Goal: Find specific page/section: Find specific page/section

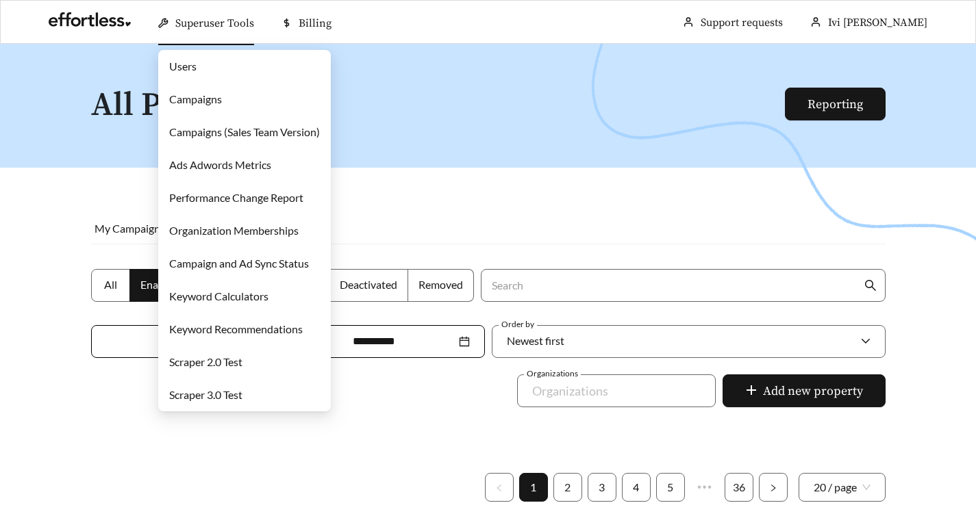
click at [189, 68] on link "Users" at bounding box center [182, 66] width 27 height 13
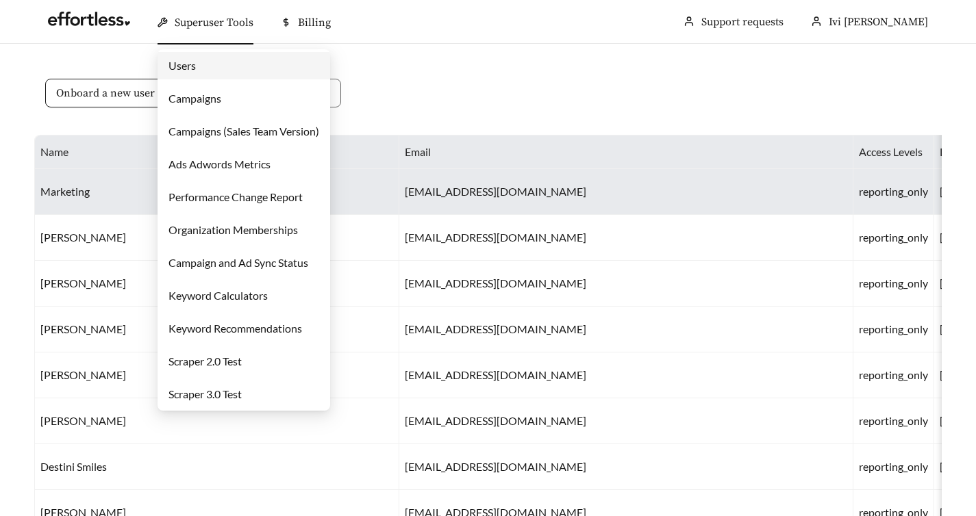
click at [513, 101] on div "Onboard a new user" at bounding box center [487, 101] width 907 height 67
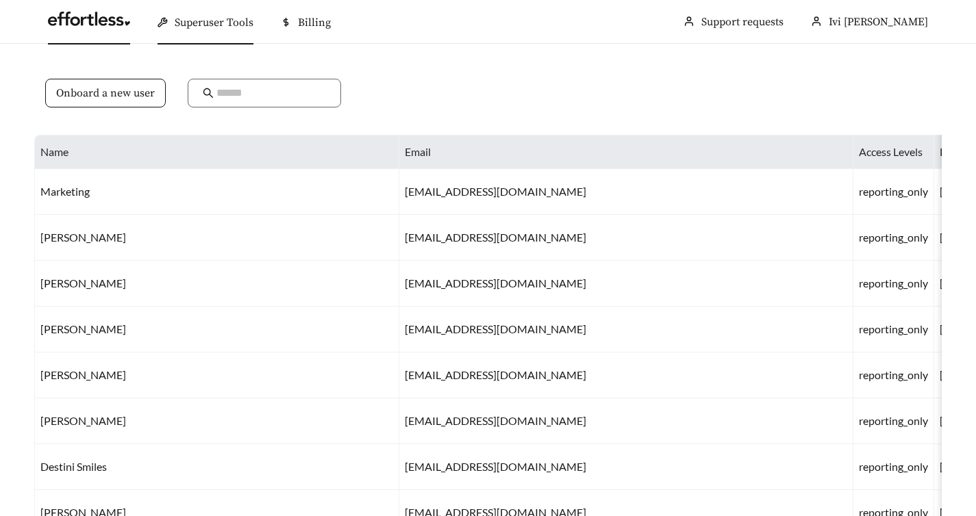
click at [110, 23] on link at bounding box center [89, 23] width 82 height 14
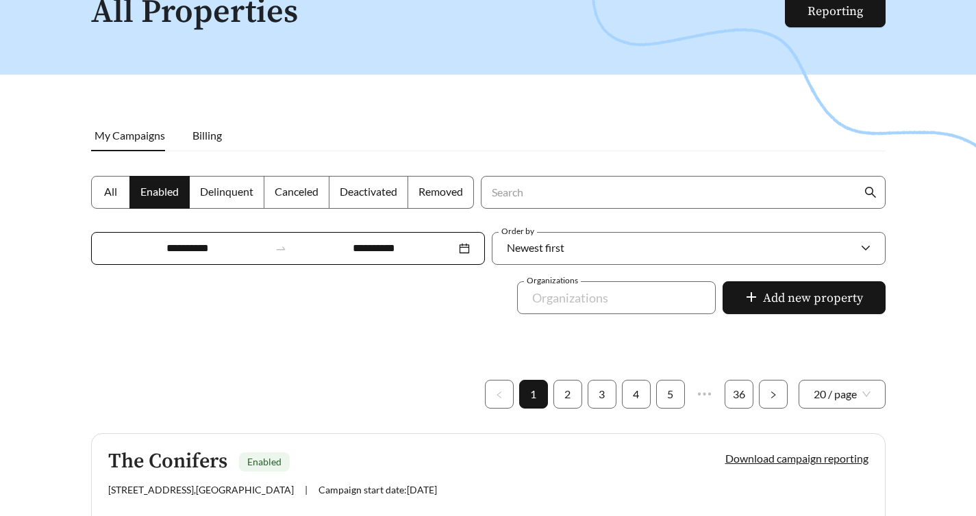
scroll to position [197, 0]
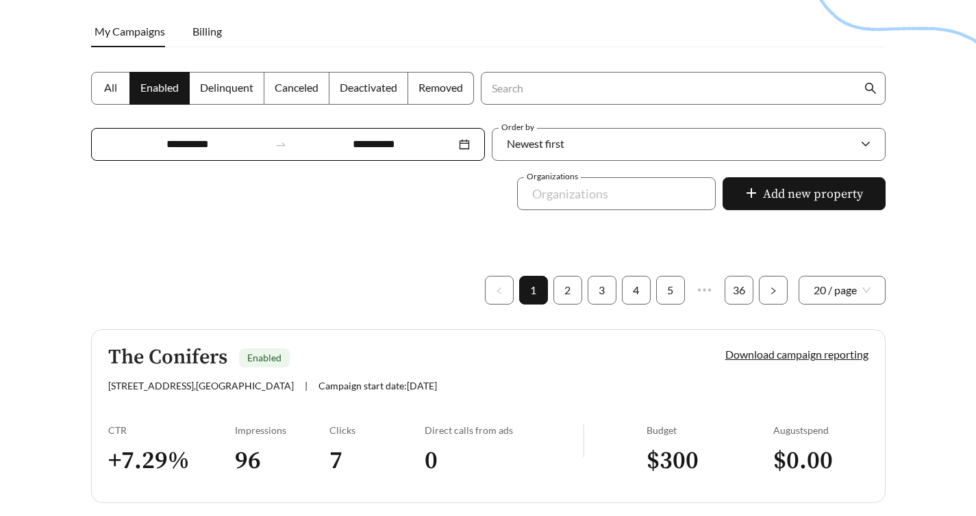
click at [296, 84] on span "Canceled" at bounding box center [297, 87] width 44 height 13
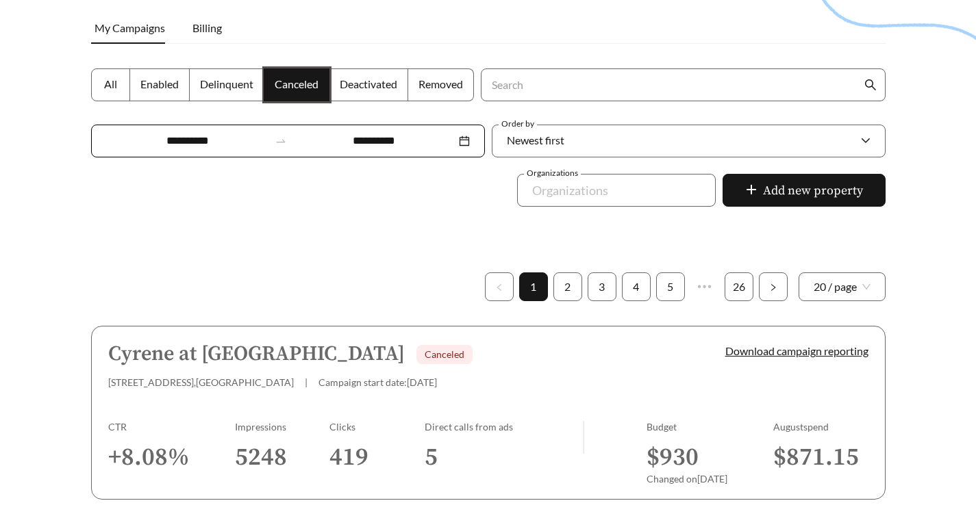
scroll to position [203, 0]
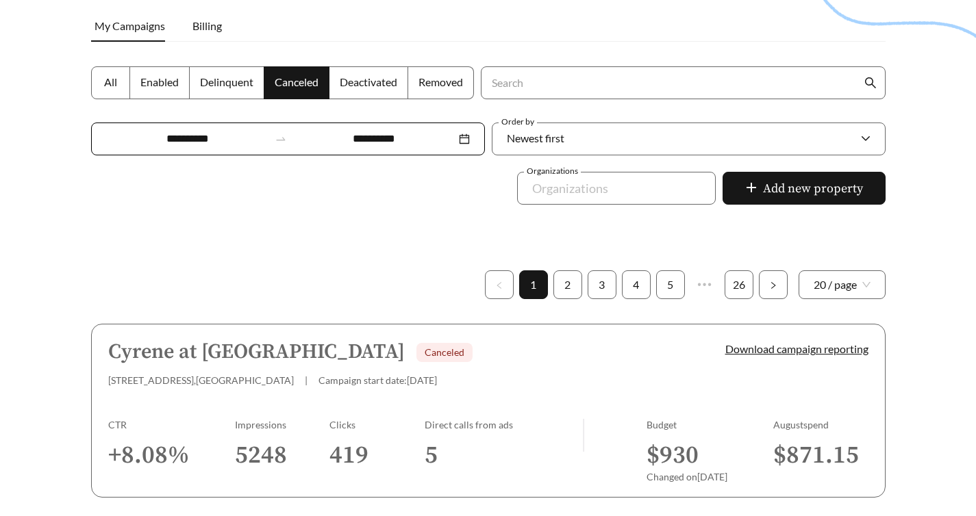
click at [379, 83] on span "Deactivated" at bounding box center [369, 81] width 58 height 13
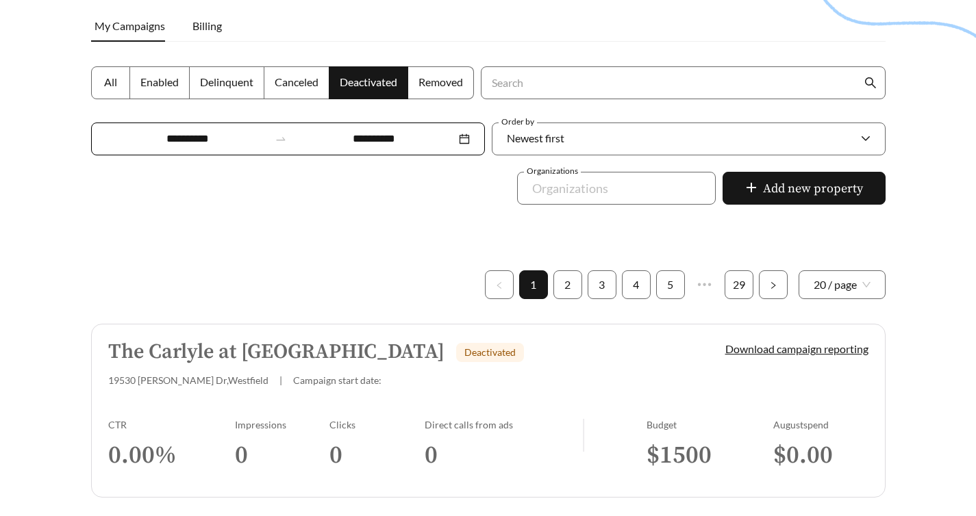
click at [438, 83] on span "Removed" at bounding box center [440, 81] width 45 height 13
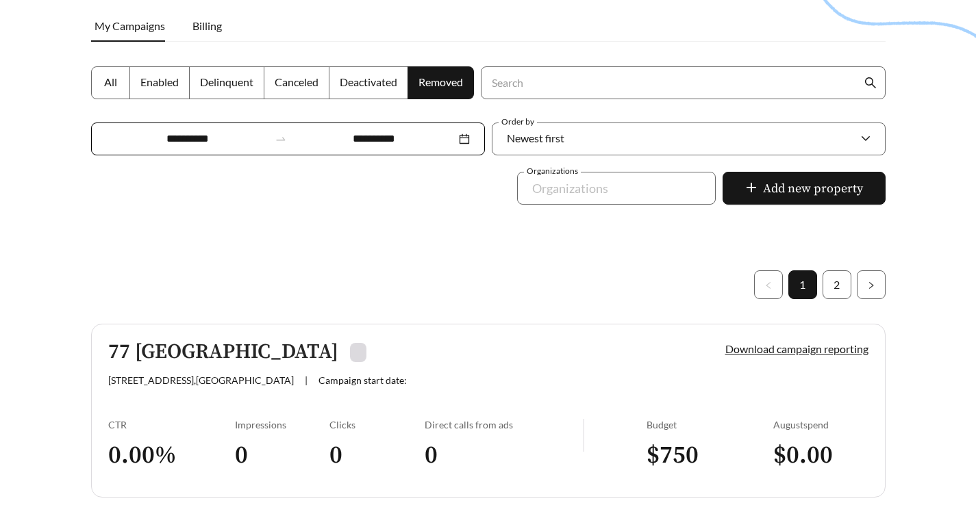
click at [363, 84] on span "Deactivated" at bounding box center [369, 81] width 58 height 13
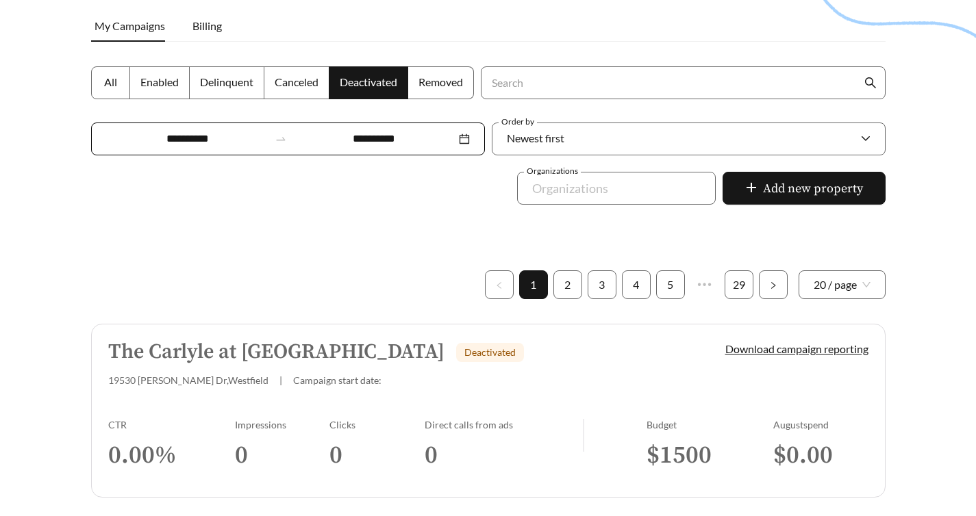
click at [312, 79] on span "Canceled" at bounding box center [297, 81] width 44 height 13
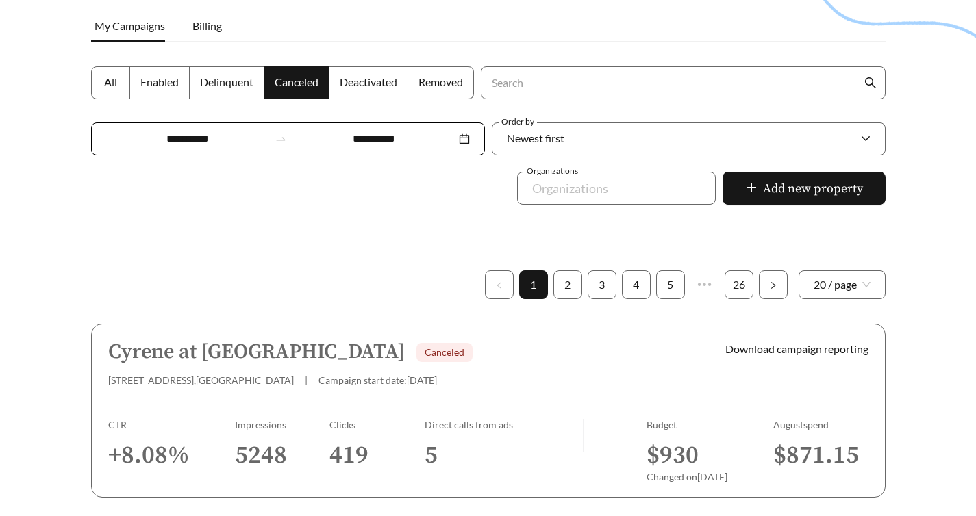
click at [433, 86] on span "Removed" at bounding box center [440, 81] width 45 height 13
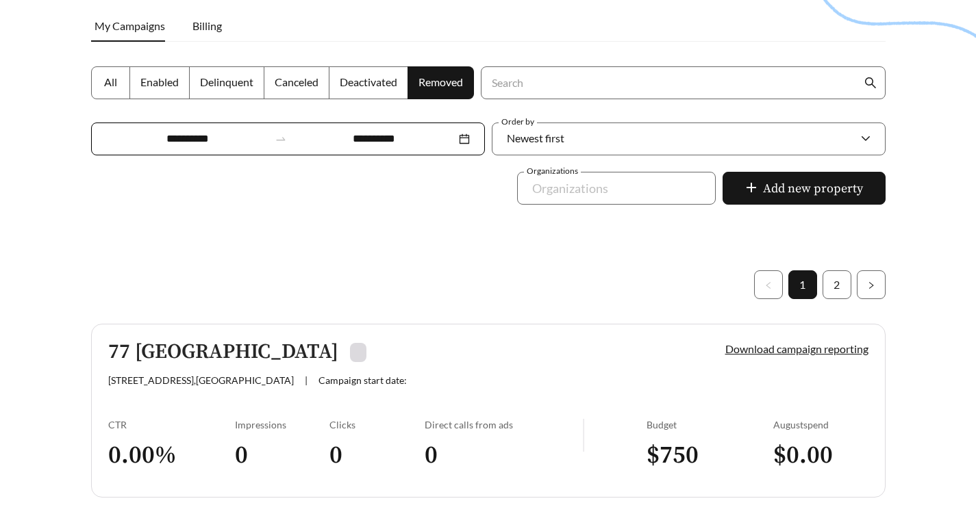
click at [345, 96] on label "Deactivated" at bounding box center [368, 82] width 79 height 33
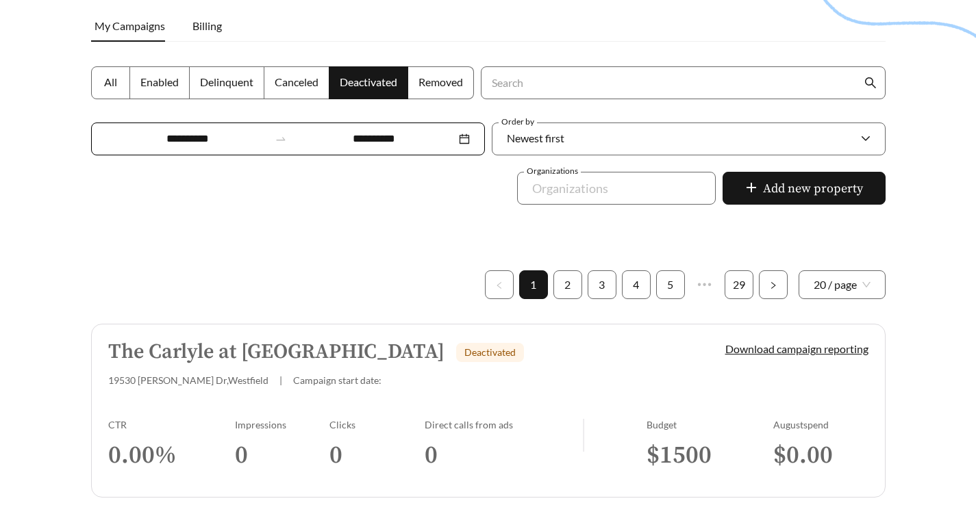
click at [294, 85] on span "Canceled" at bounding box center [297, 81] width 44 height 13
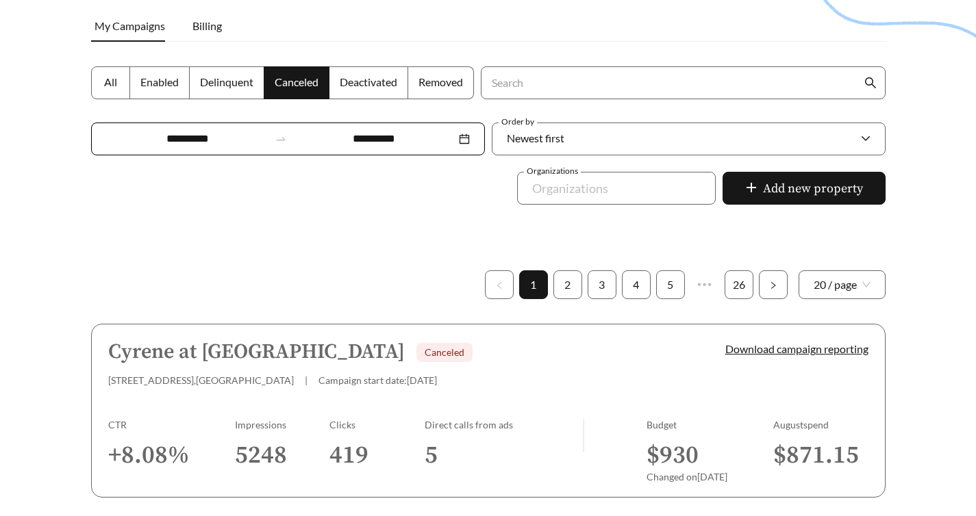
click at [366, 78] on span "Deactivated" at bounding box center [369, 81] width 58 height 13
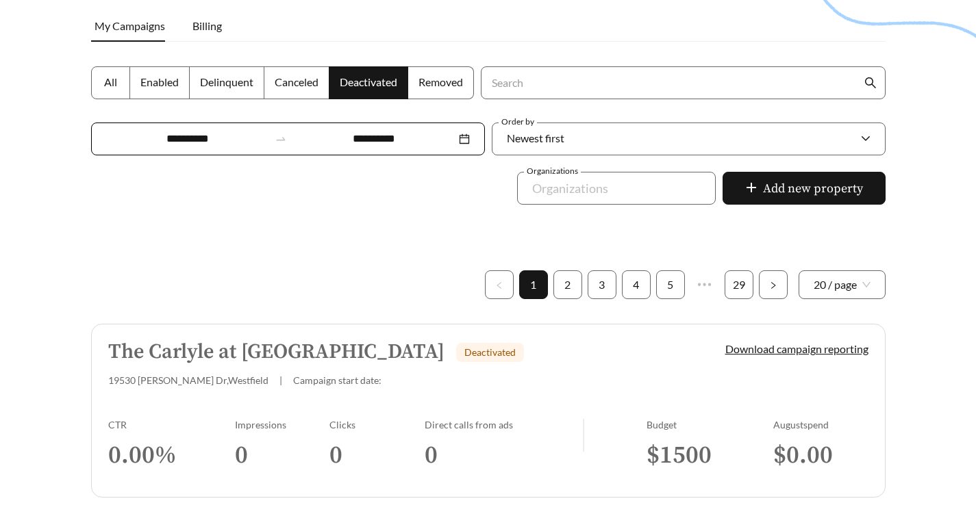
click at [447, 77] on span "Removed" at bounding box center [440, 81] width 45 height 13
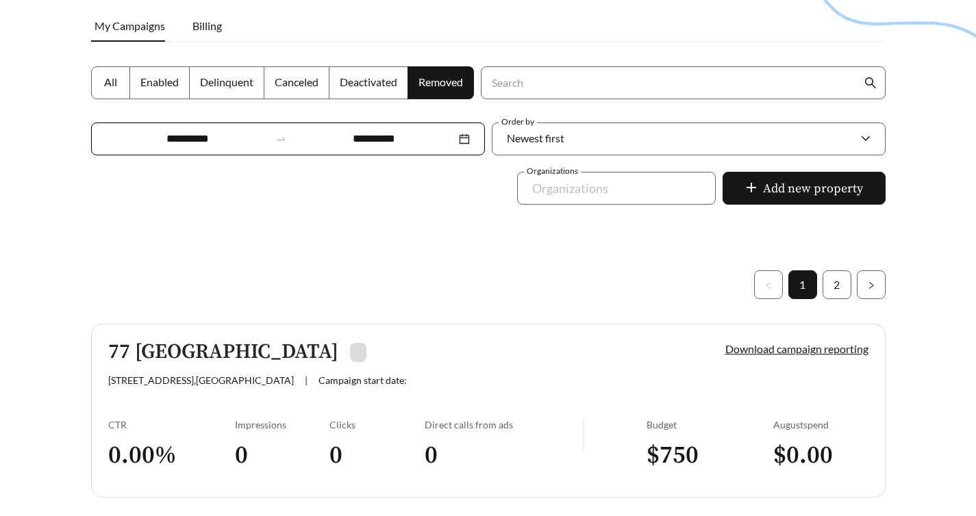
click at [309, 86] on span "Canceled" at bounding box center [297, 81] width 44 height 13
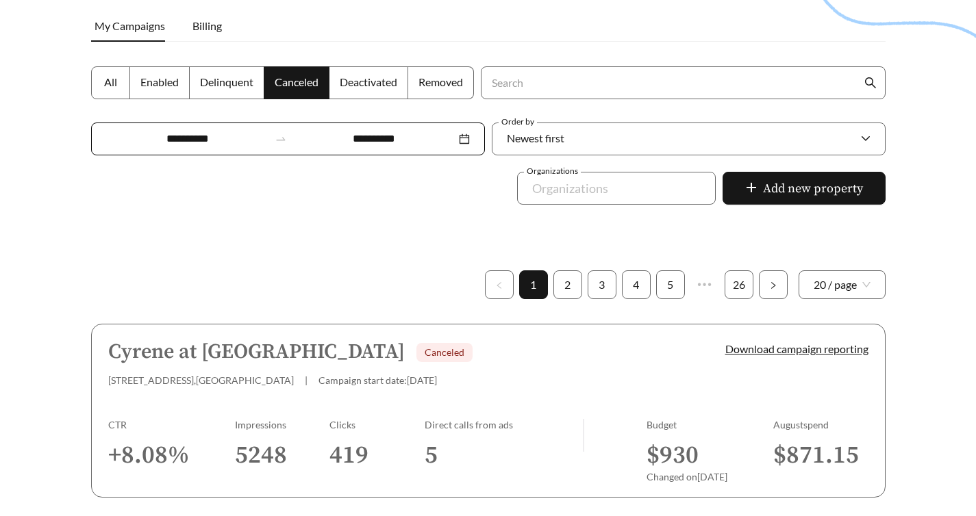
click at [349, 86] on span "Deactivated" at bounding box center [369, 81] width 58 height 13
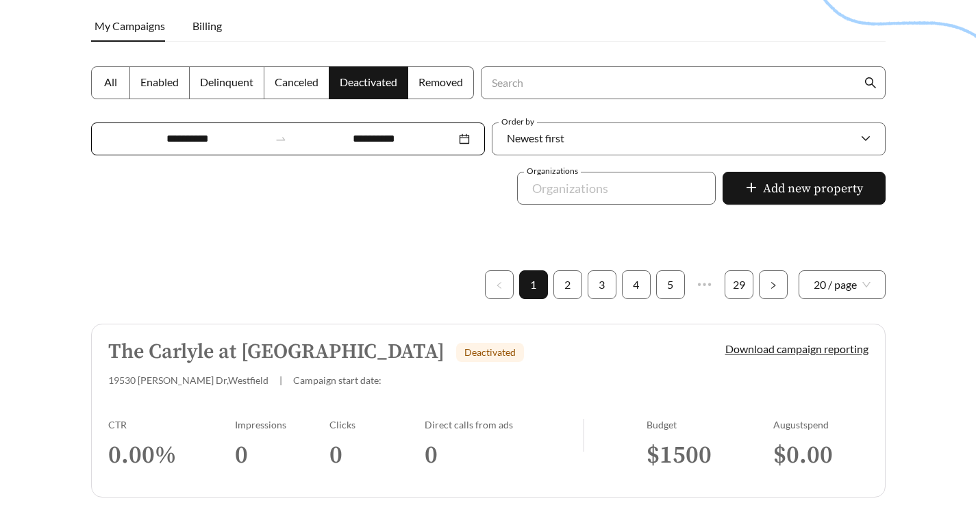
click at [281, 88] on span "Canceled" at bounding box center [297, 81] width 44 height 13
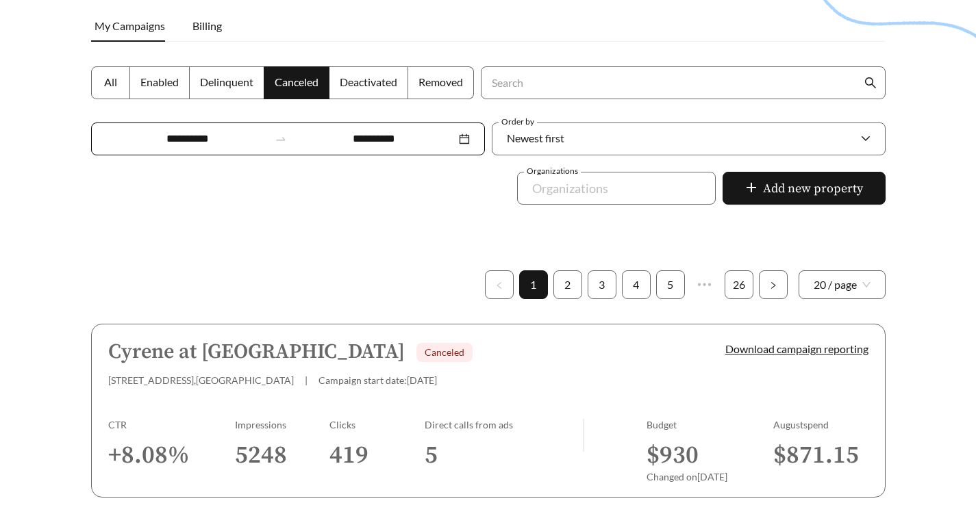
click at [239, 81] on span "Delinquent" at bounding box center [226, 81] width 53 height 13
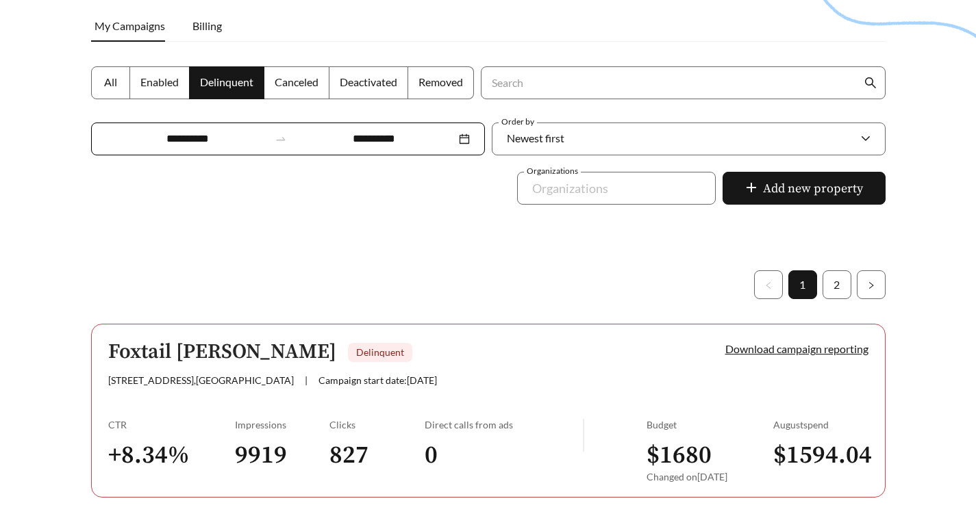
click at [108, 86] on span "All" at bounding box center [110, 81] width 13 height 13
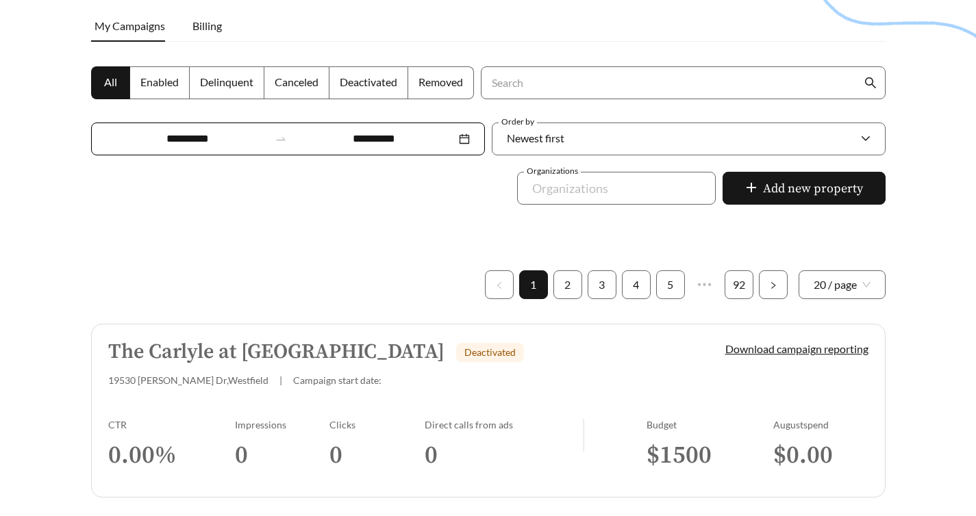
click at [174, 84] on span "Enabled" at bounding box center [159, 81] width 38 height 13
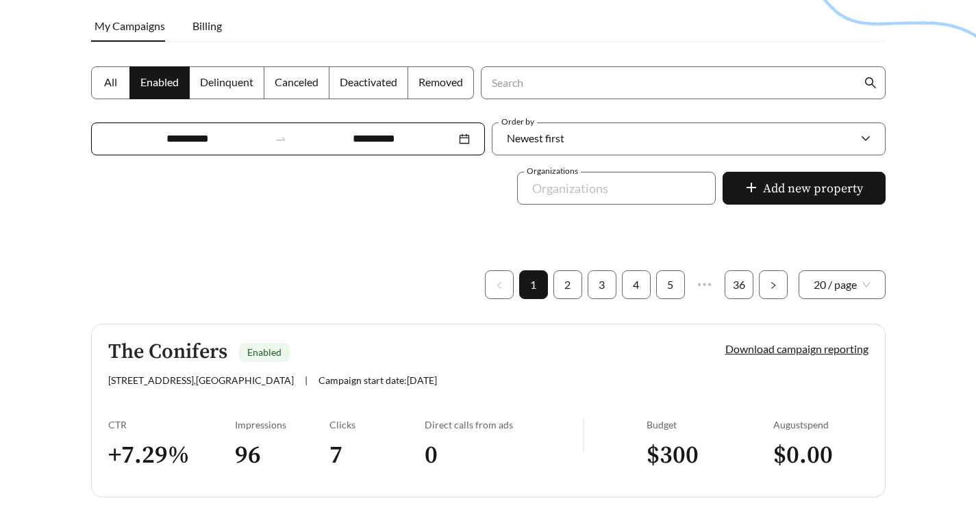
click at [211, 83] on span "Delinquent" at bounding box center [226, 81] width 53 height 13
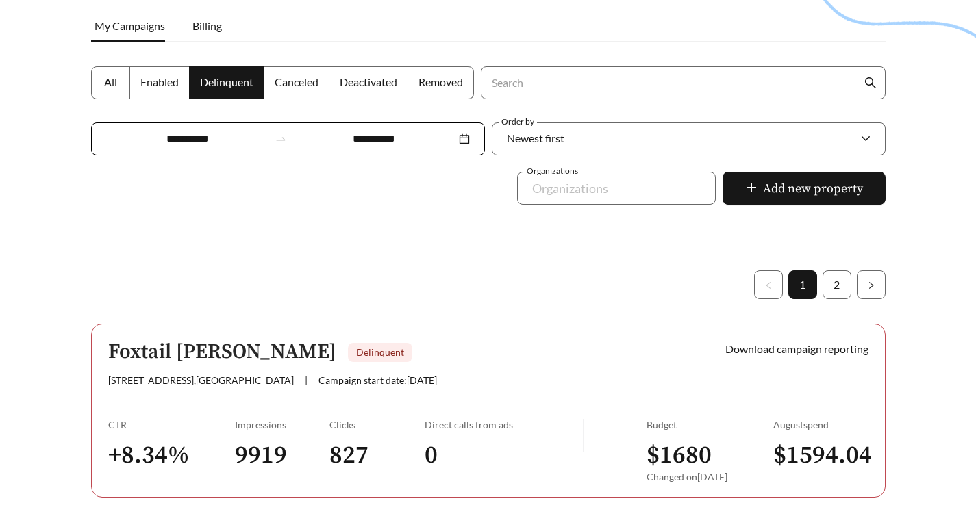
click at [288, 83] on span "Canceled" at bounding box center [297, 81] width 44 height 13
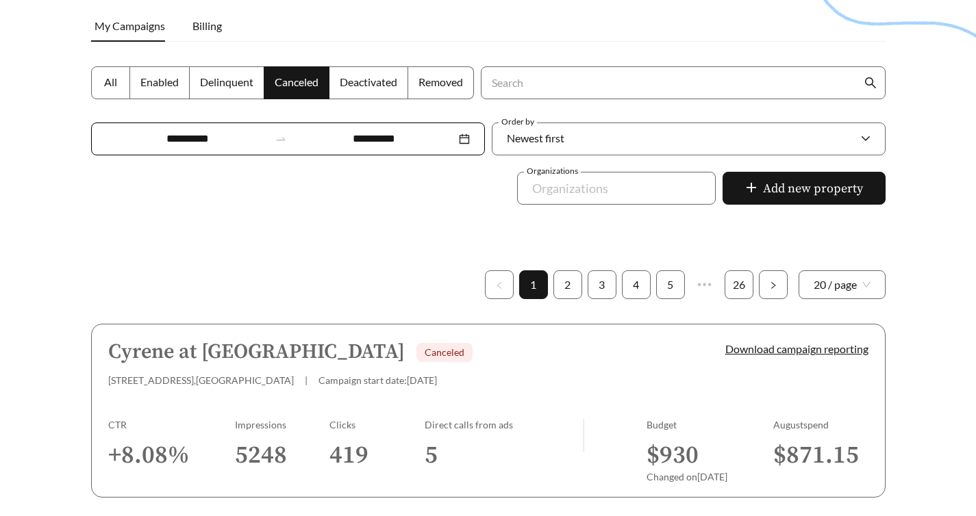
click at [343, 85] on span "Deactivated" at bounding box center [369, 81] width 58 height 13
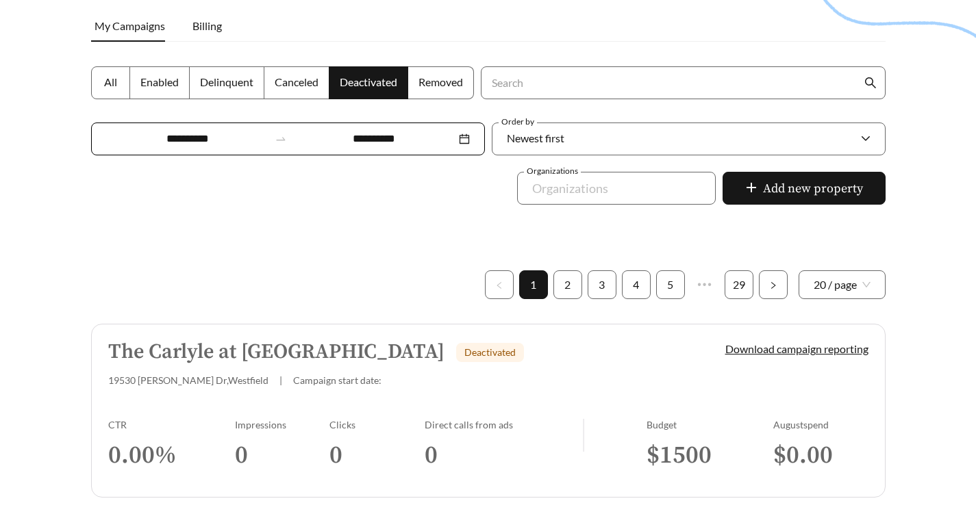
click at [437, 78] on span "Removed" at bounding box center [440, 81] width 45 height 13
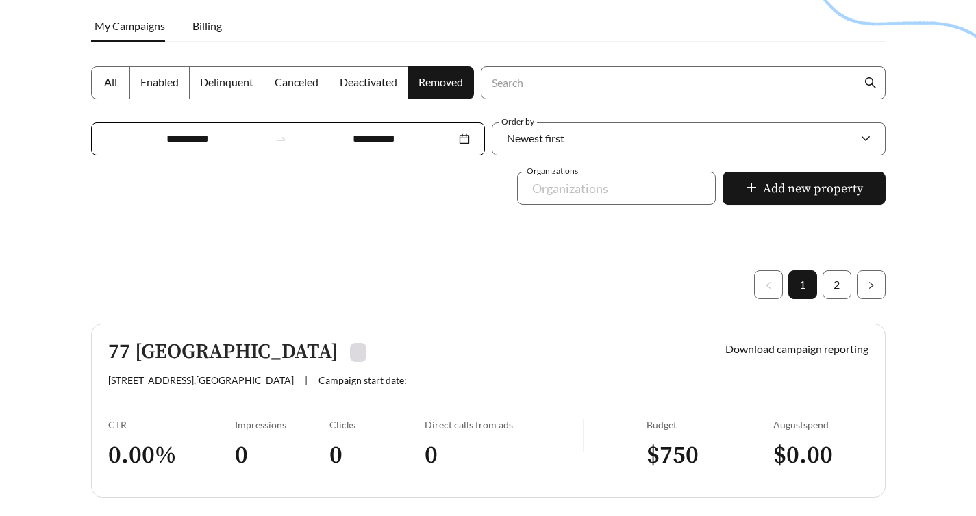
click at [151, 87] on span "Enabled" at bounding box center [159, 81] width 38 height 13
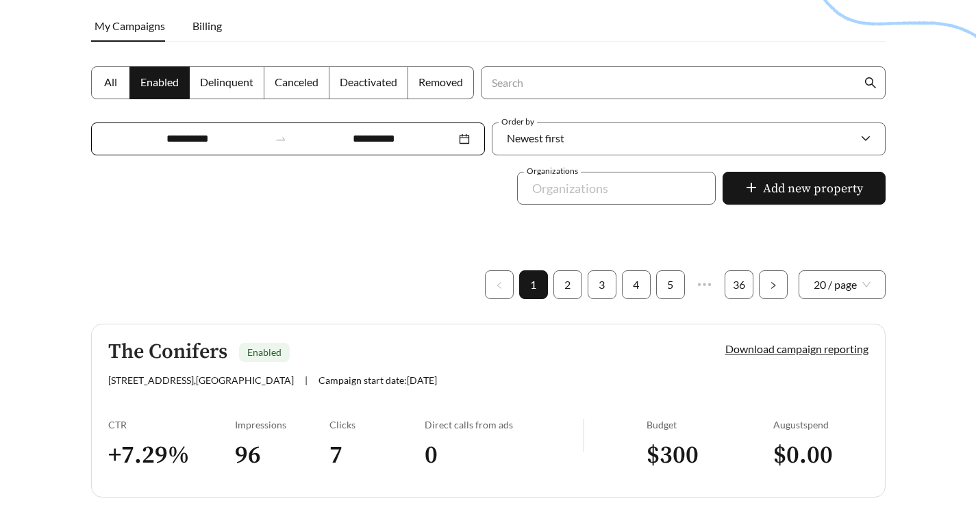
click at [227, 88] on span "Delinquent" at bounding box center [226, 81] width 53 height 13
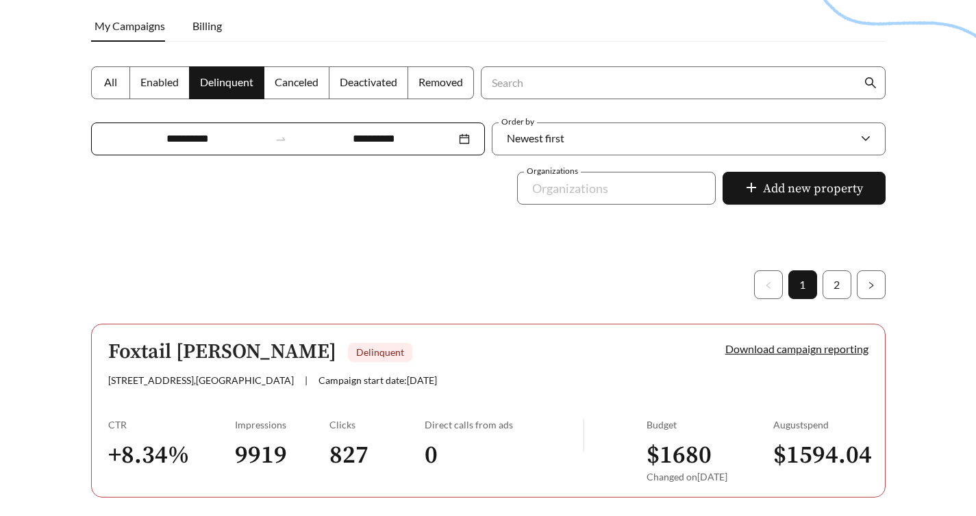
click at [298, 83] on span "Canceled" at bounding box center [297, 81] width 44 height 13
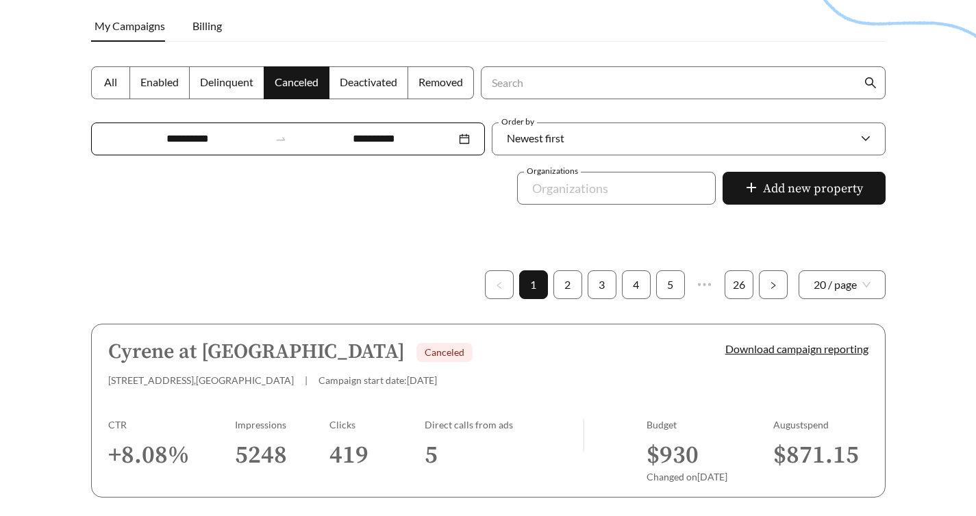
click at [358, 77] on span "Deactivated" at bounding box center [369, 81] width 58 height 13
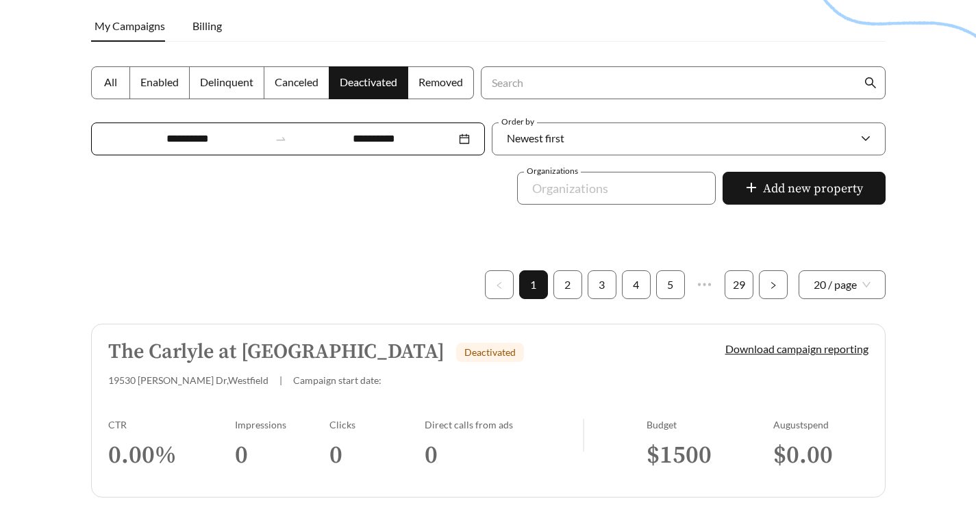
click at [464, 81] on label "Removed" at bounding box center [441, 82] width 66 height 33
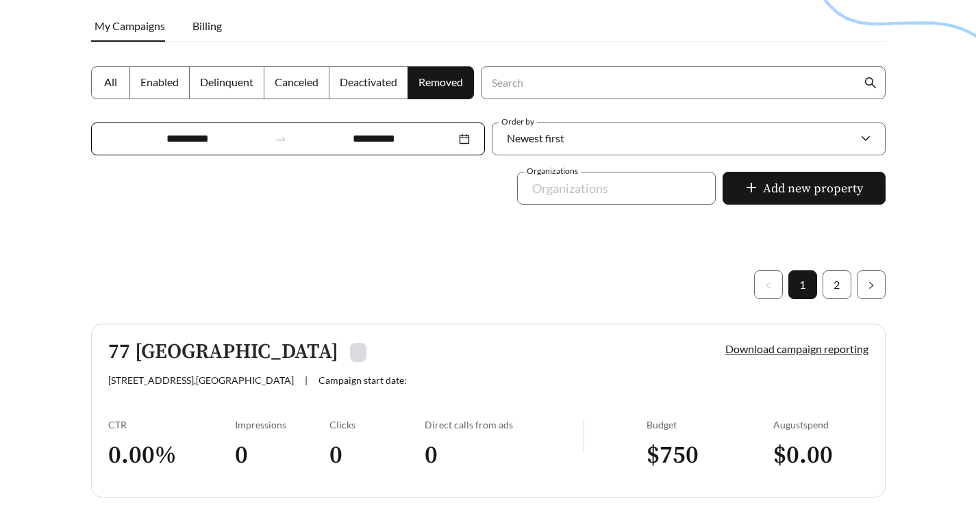
click at [360, 92] on label "Deactivated" at bounding box center [368, 82] width 79 height 33
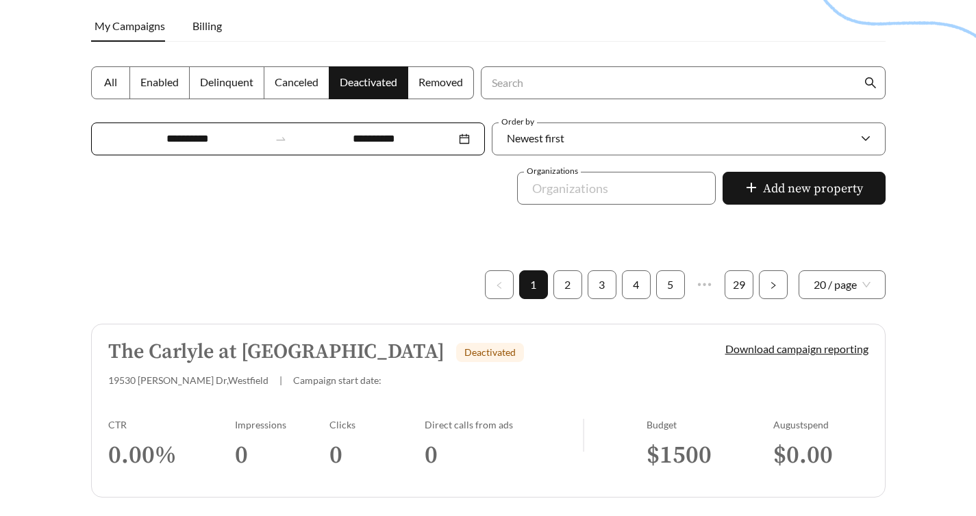
click at [288, 93] on label "Canceled" at bounding box center [296, 82] width 65 height 33
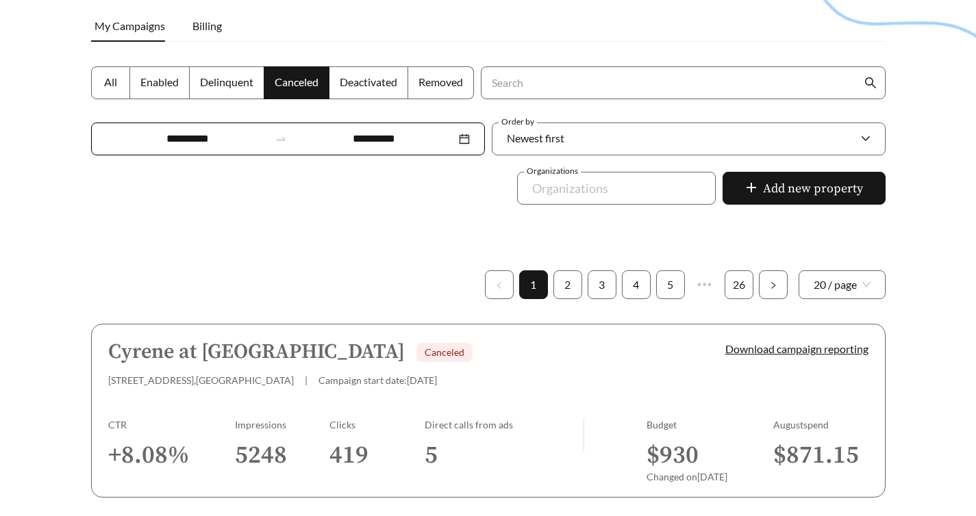
click at [380, 79] on span "Deactivated" at bounding box center [369, 81] width 58 height 13
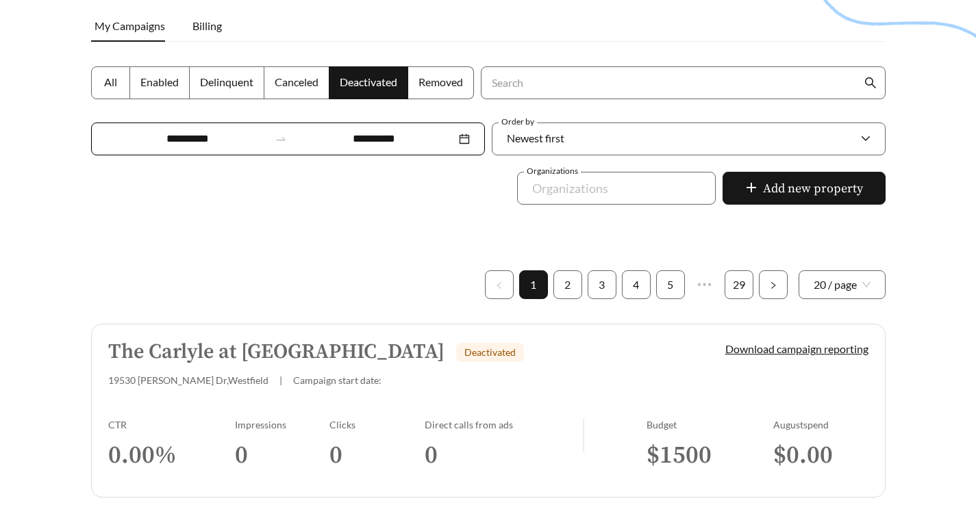
click at [306, 79] on span "Canceled" at bounding box center [297, 81] width 44 height 13
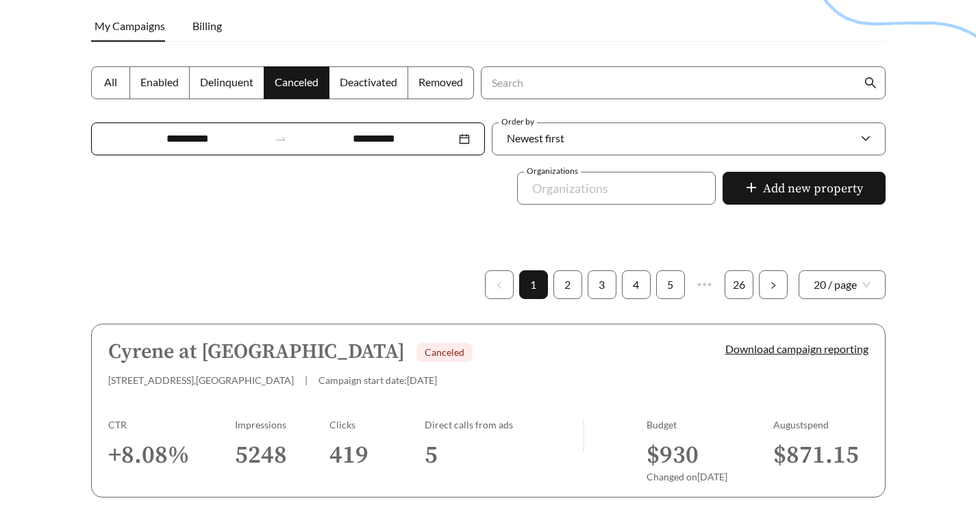
click at [340, 79] on span "Deactivated" at bounding box center [369, 81] width 58 height 13
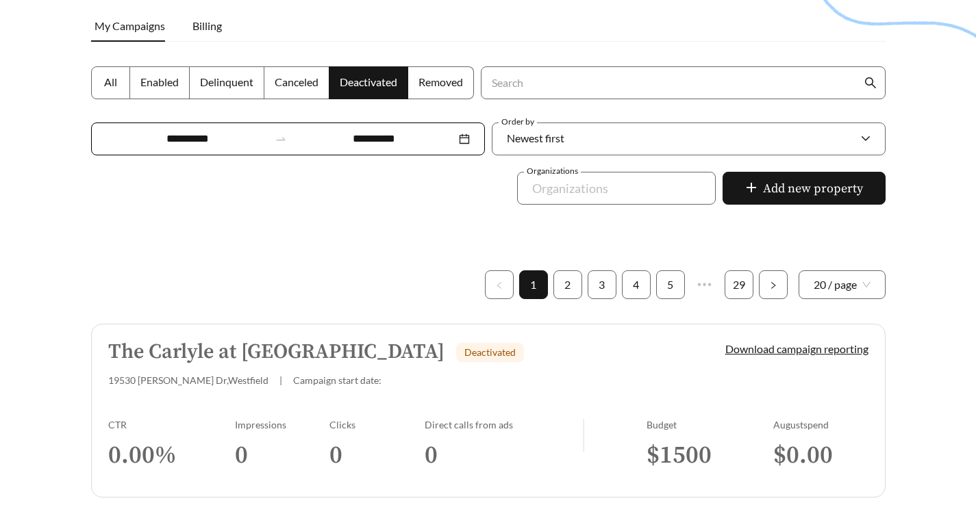
click at [238, 82] on span "Delinquent" at bounding box center [226, 81] width 53 height 13
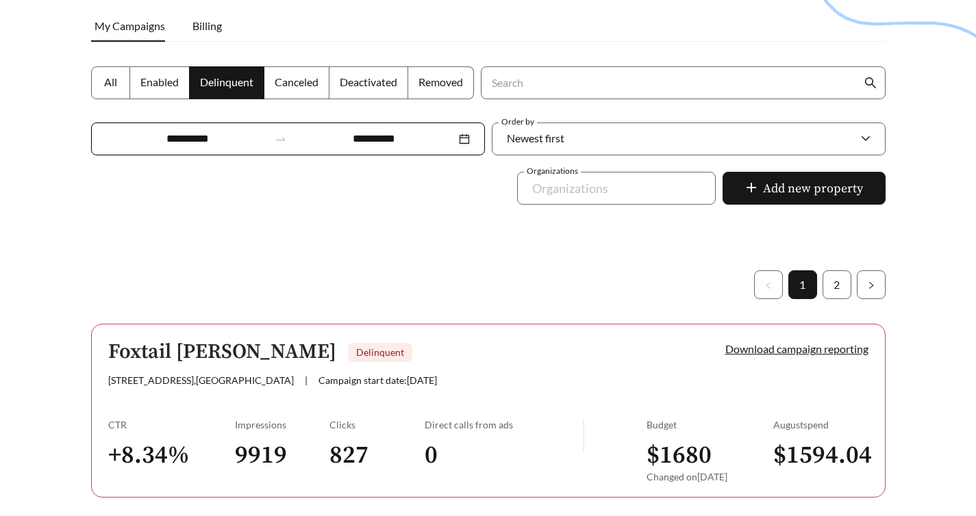
click at [160, 86] on span "Enabled" at bounding box center [159, 81] width 38 height 13
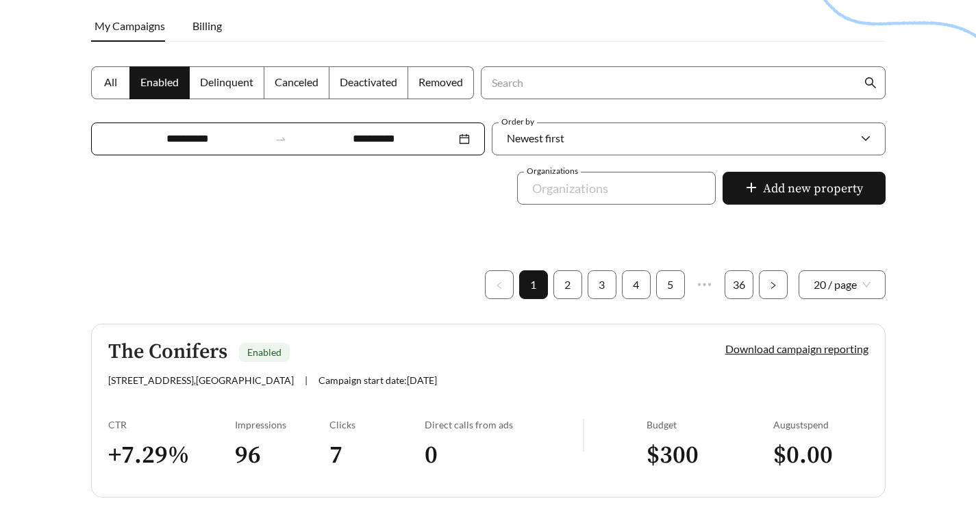
click at [205, 85] on span "Delinquent" at bounding box center [226, 81] width 53 height 13
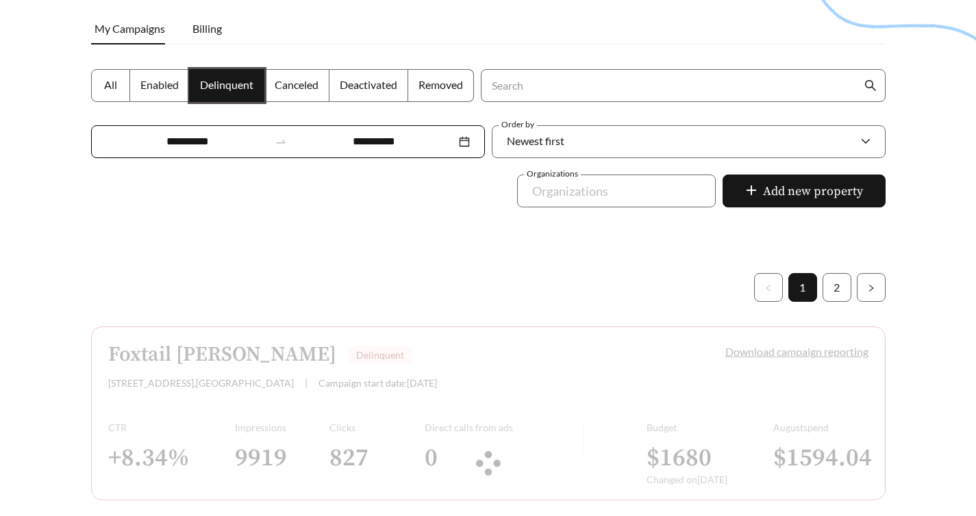
scroll to position [200, 0]
